Goal: Consume media (video, audio)

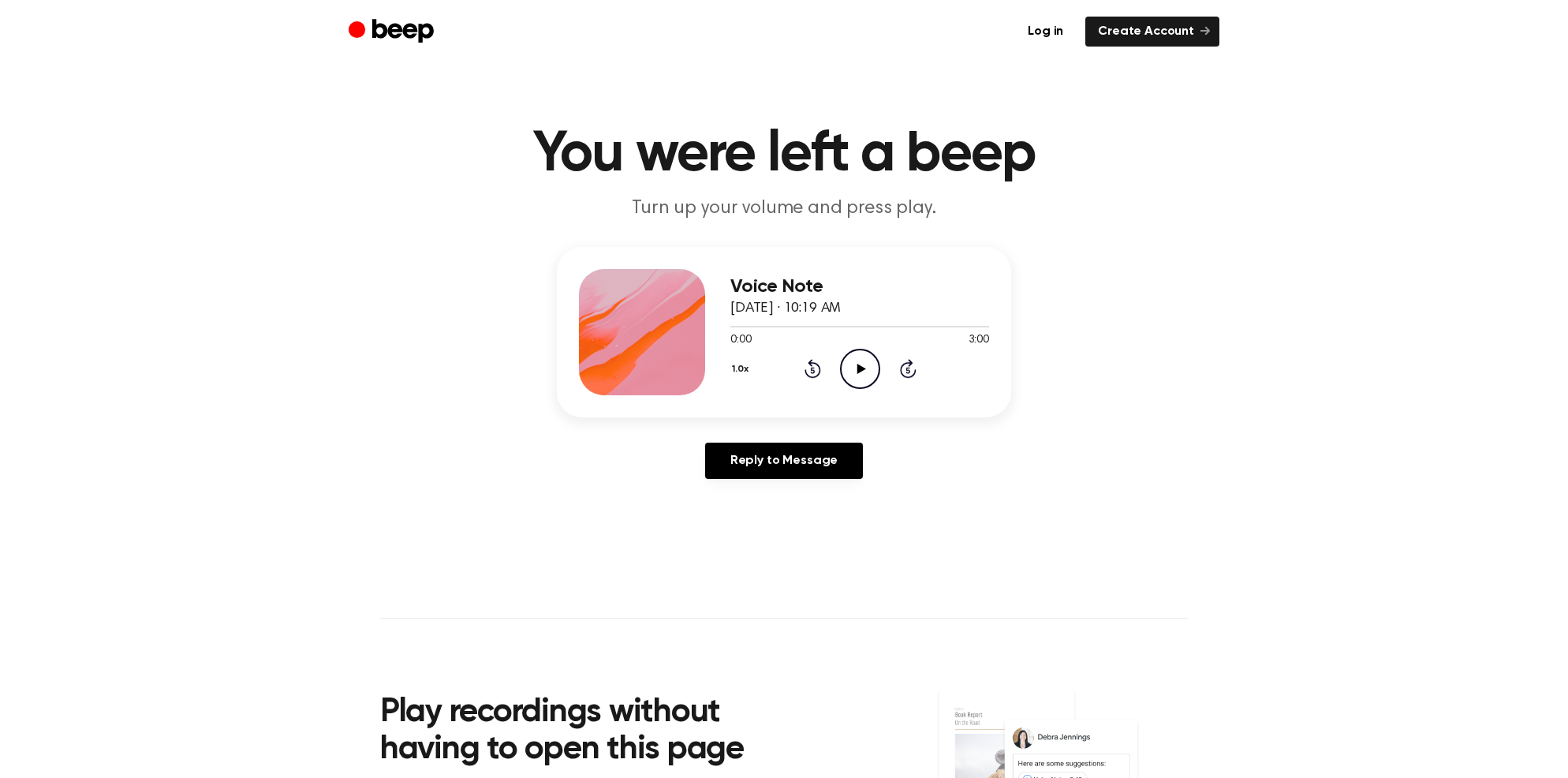
click at [855, 373] on icon "Play Audio" at bounding box center [860, 368] width 40 height 40
click at [768, 320] on div at bounding box center [859, 325] width 259 height 12
click at [777, 326] on div at bounding box center [859, 326] width 259 height 2
drag, startPoint x: 734, startPoint y: 326, endPoint x: 859, endPoint y: 324, distance: 125.0
click at [853, 324] on div at bounding box center [859, 325] width 259 height 12
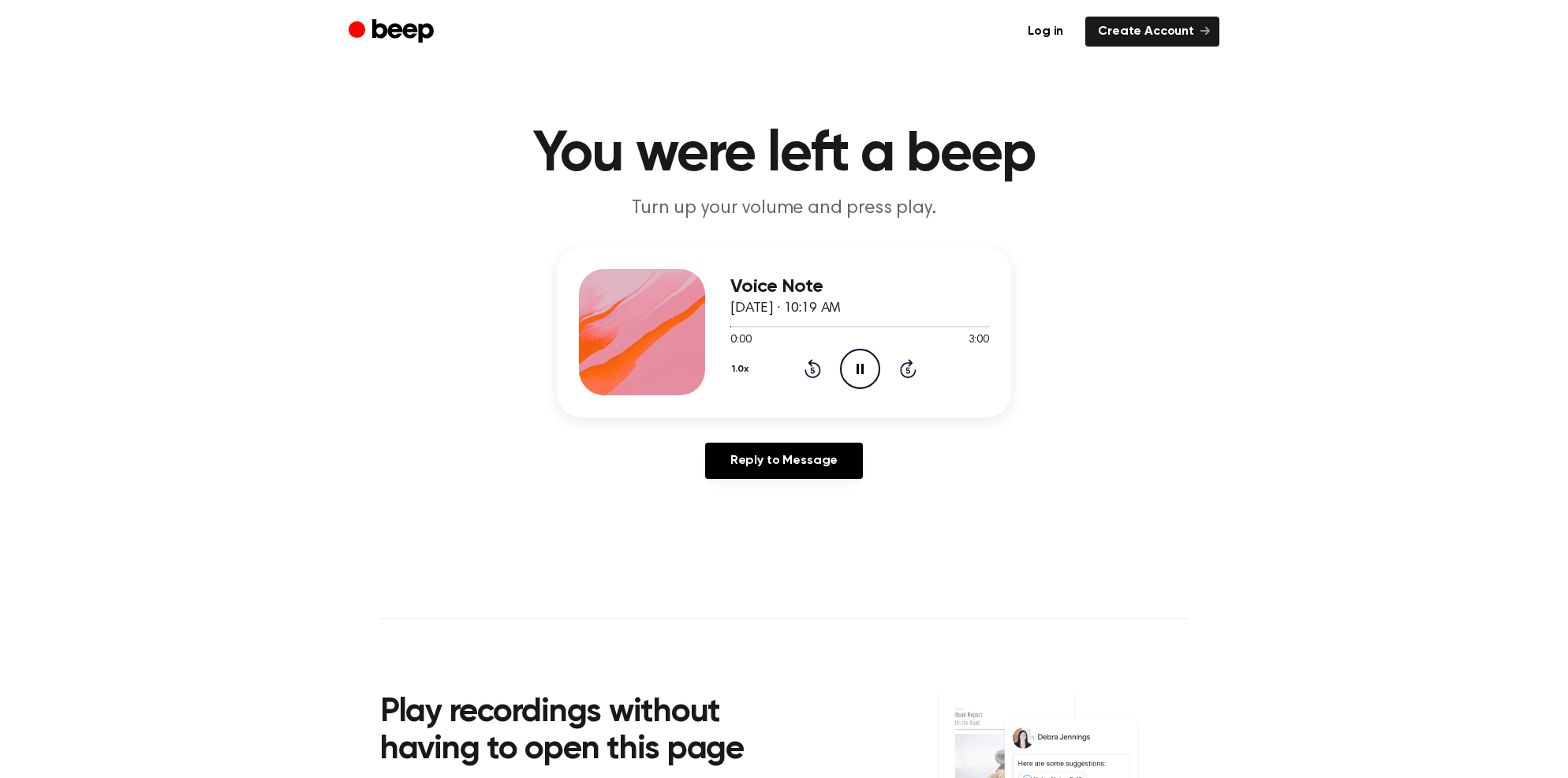
click at [892, 365] on div "1.0x Rewind 5 seconds Pause Audio Skip 5 seconds" at bounding box center [859, 368] width 259 height 40
click at [911, 368] on icon "Skip 5 seconds" at bounding box center [908, 368] width 17 height 21
